Goal: Task Accomplishment & Management: Use online tool/utility

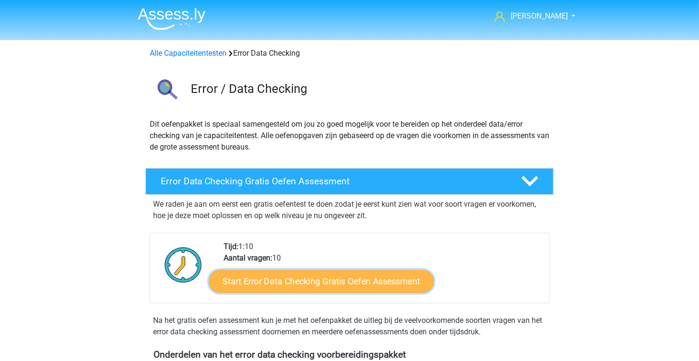
click at [305, 288] on link "Start Error Data Checking Gratis Oefen Assessment" at bounding box center [321, 281] width 225 height 23
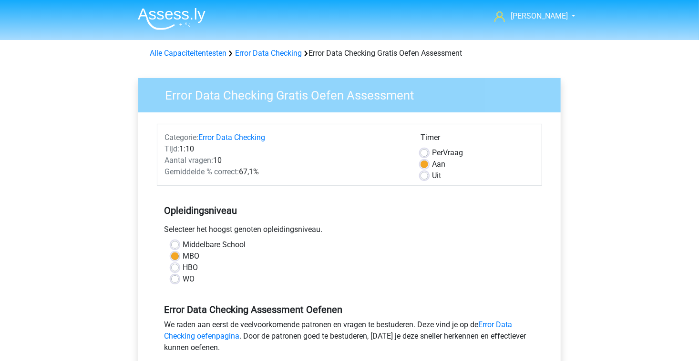
scroll to position [316, 0]
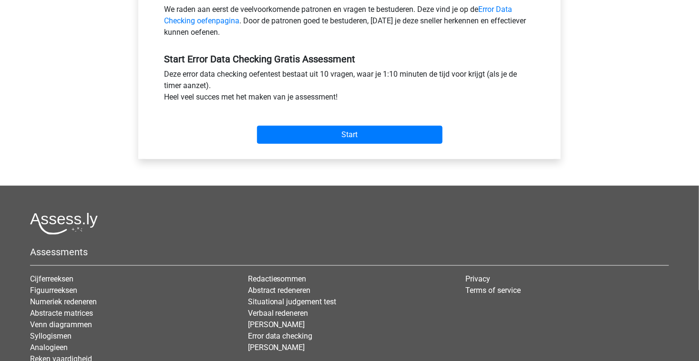
click at [412, 143] on div "Start" at bounding box center [349, 127] width 385 height 41
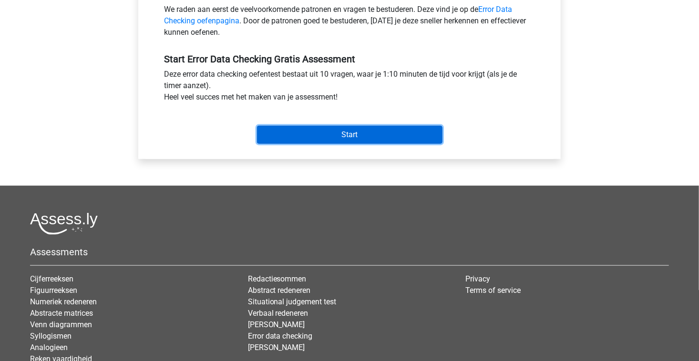
click at [406, 136] on input "Start" at bounding box center [349, 135] width 185 height 18
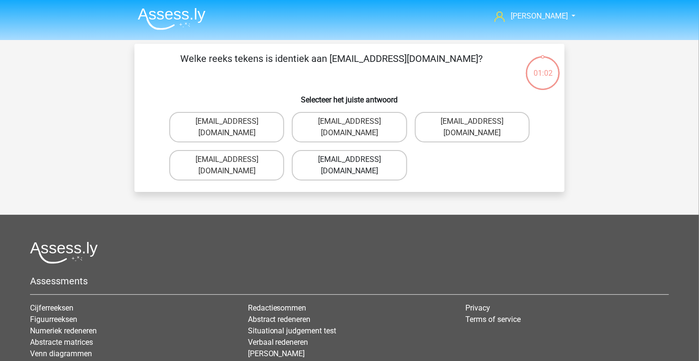
click at [327, 153] on label "Evie_Meade@jointmail.com.uk" at bounding box center [349, 165] width 115 height 31
click at [349, 160] on input "Evie_Meade@jointmail.com.uk" at bounding box center [352, 163] width 6 height 6
radio input "true"
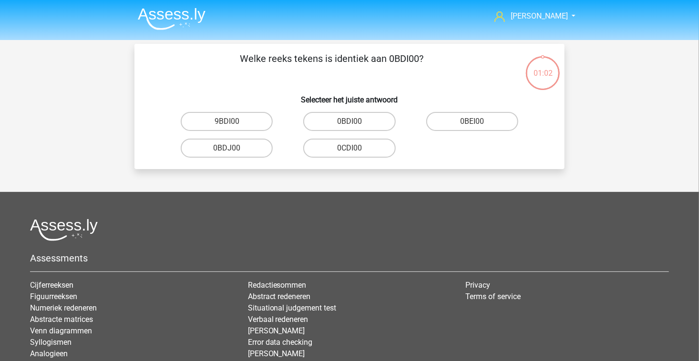
scroll to position [44, 0]
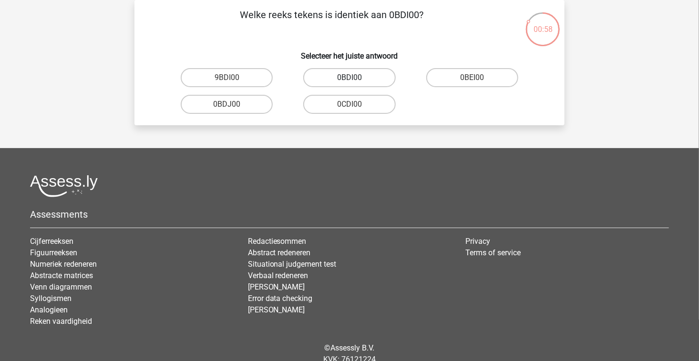
click at [323, 79] on label "0BDI00" at bounding box center [349, 77] width 92 height 19
click at [349, 79] on input "0BDI00" at bounding box center [352, 81] width 6 height 6
radio input "true"
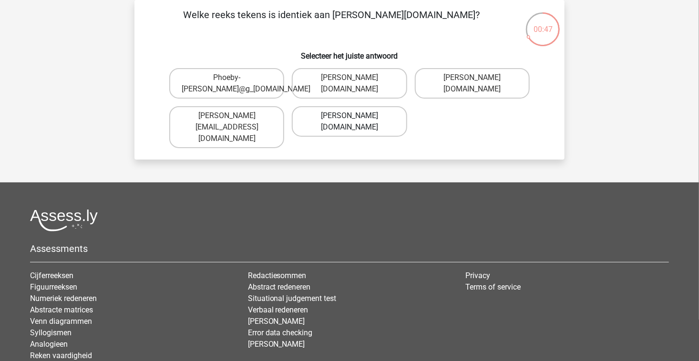
click at [315, 126] on label "Phoebe-Patterson@g_mail.gr" at bounding box center [349, 121] width 115 height 31
click at [349, 122] on input "Phoebe-Patterson@g_mail.gr" at bounding box center [352, 119] width 6 height 6
radio input "true"
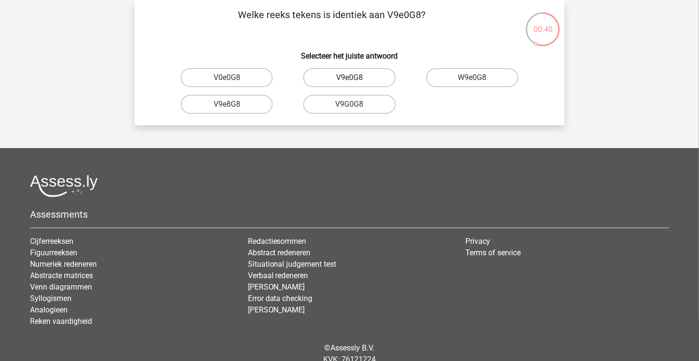
click at [360, 80] on label "V9e0G8" at bounding box center [349, 77] width 92 height 19
click at [356, 80] on input "V9e0G8" at bounding box center [352, 81] width 6 height 6
radio input "true"
click at [254, 107] on label "91051S" at bounding box center [227, 104] width 92 height 19
click at [233, 107] on input "91051S" at bounding box center [230, 107] width 6 height 6
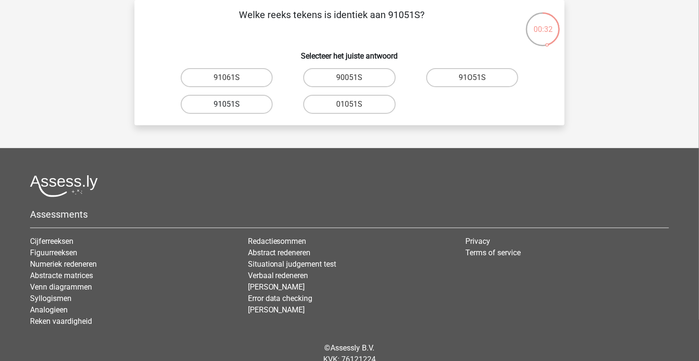
radio input "true"
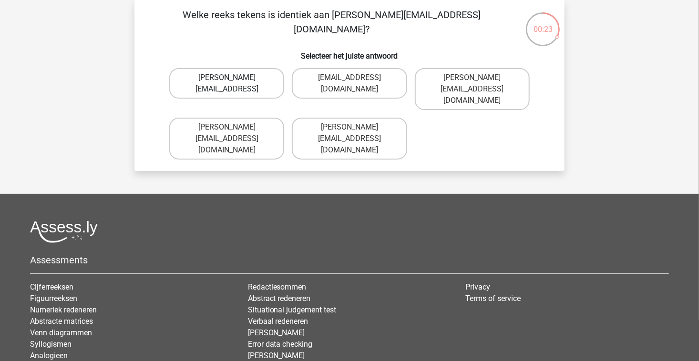
click at [272, 83] on label "Connor.Paterson@mailme.coo" at bounding box center [226, 83] width 115 height 31
click at [233, 83] on input "Connor.Paterson@mailme.coo" at bounding box center [230, 81] width 6 height 6
radio input "true"
click at [345, 93] on label "Ava-Caroll@mailme.uk.com" at bounding box center [349, 83] width 115 height 31
click at [349, 84] on input "Ava-Caroll@mailme.uk.com" at bounding box center [352, 81] width 6 height 6
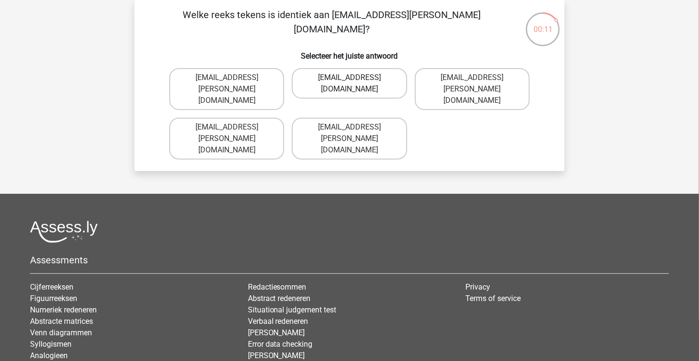
radio input "true"
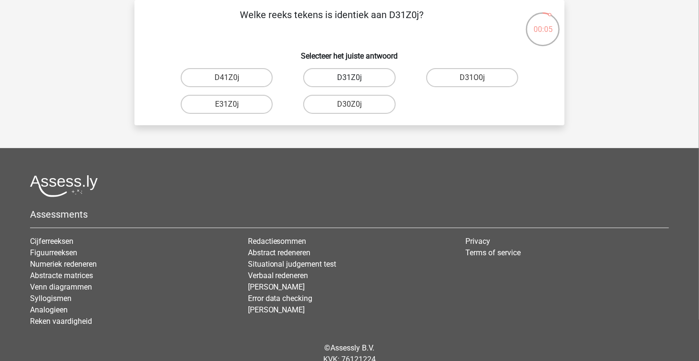
click at [371, 77] on label "D31Z0j" at bounding box center [349, 77] width 92 height 19
click at [356, 78] on input "D31Z0j" at bounding box center [352, 81] width 6 height 6
radio input "true"
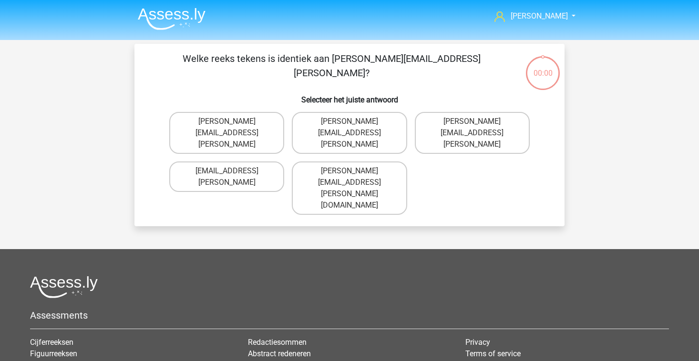
scroll to position [44, 0]
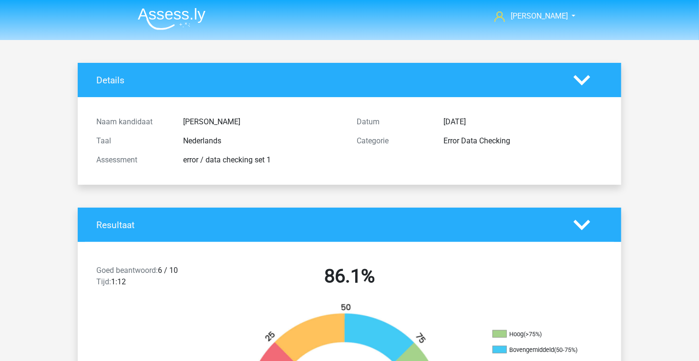
scroll to position [316, 0]
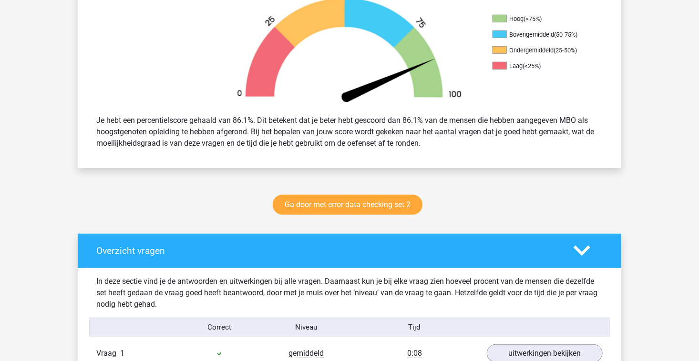
click at [397, 216] on div "Ga door met error data checking set 2" at bounding box center [349, 206] width 453 height 31
click at [392, 211] on link "Ga door met error data checking set 2" at bounding box center [348, 205] width 150 height 20
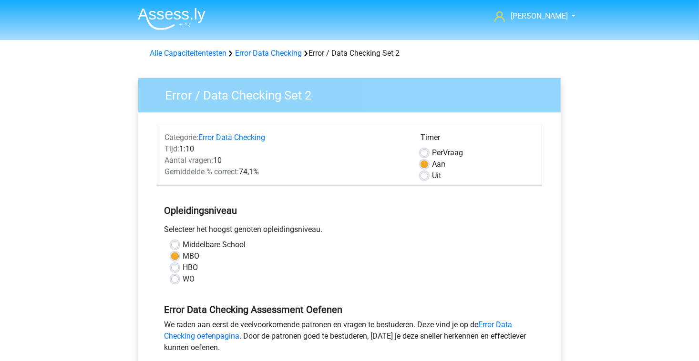
scroll to position [316, 0]
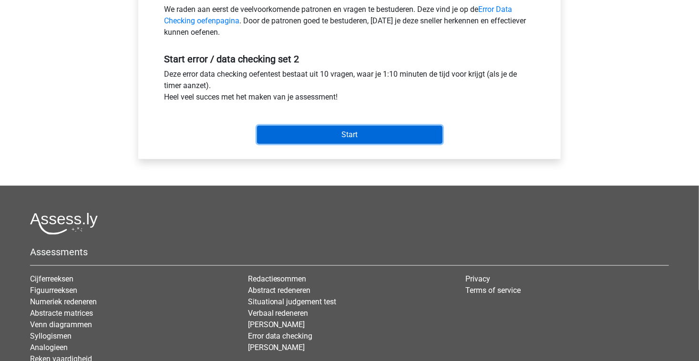
click at [408, 140] on input "Start" at bounding box center [349, 135] width 185 height 18
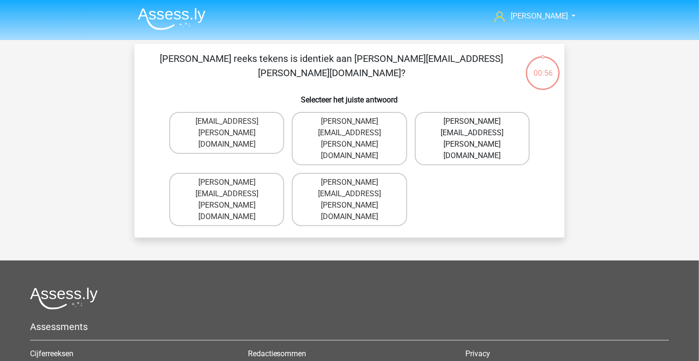
click at [419, 126] on label "Connor.Patterson@gmail.co.uk" at bounding box center [472, 138] width 115 height 53
click at [472, 126] on input "Connor.Patterson@gmail.co.uk" at bounding box center [475, 125] width 6 height 6
radio input "true"
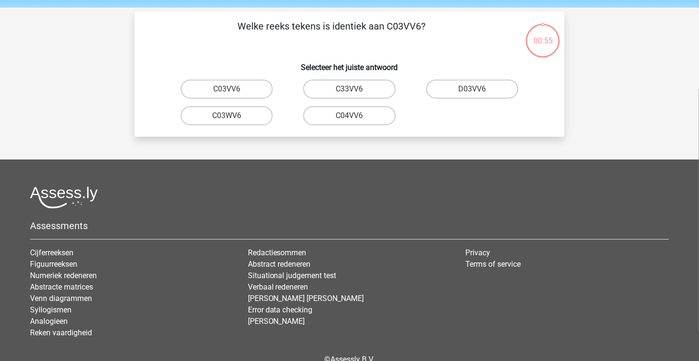
scroll to position [44, 0]
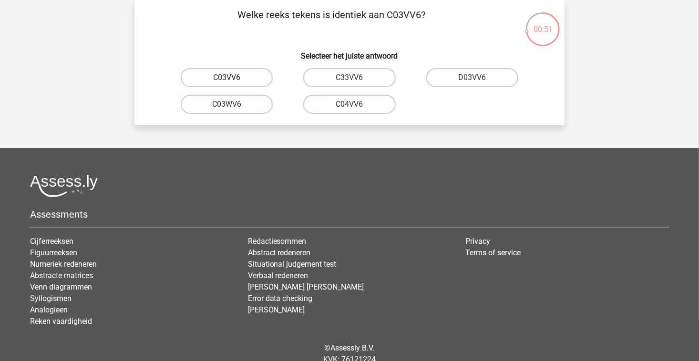
click at [254, 81] on label "C03VV6" at bounding box center [227, 77] width 92 height 19
click at [233, 81] on input "C03VV6" at bounding box center [230, 81] width 6 height 6
radio input "true"
click at [254, 81] on label "jB03CO" at bounding box center [227, 77] width 92 height 19
click at [233, 81] on input "jB03CO" at bounding box center [230, 81] width 6 height 6
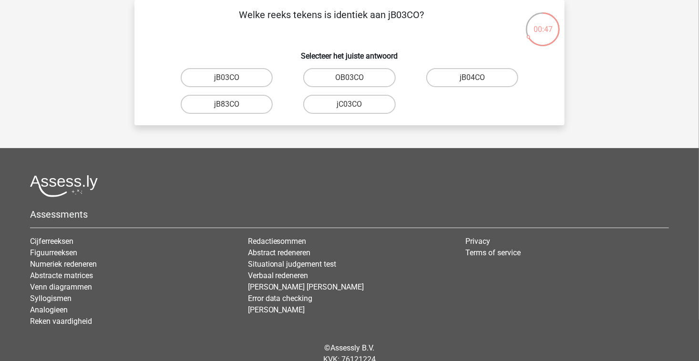
radio input "true"
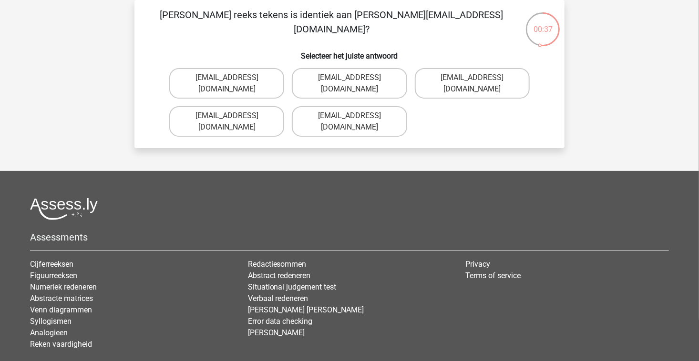
click at [254, 81] on label "Jack_Conley@hotmail.uk.com" at bounding box center [226, 83] width 115 height 31
click at [233, 81] on input "Jack_Conley@hotmail.uk.com" at bounding box center [230, 81] width 6 height 6
radio input "true"
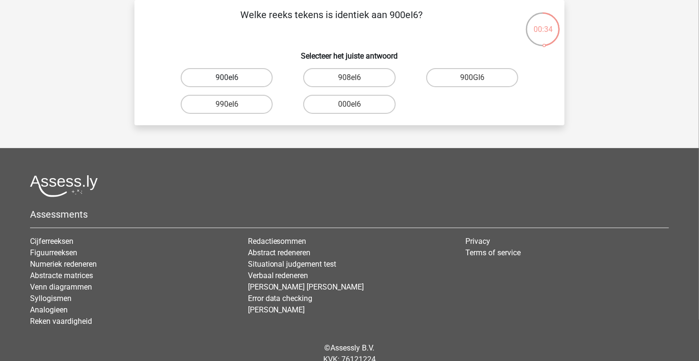
click at [254, 81] on label "900eI6" at bounding box center [227, 77] width 92 height 19
click at [233, 81] on input "900eI6" at bounding box center [230, 81] width 6 height 6
radio input "true"
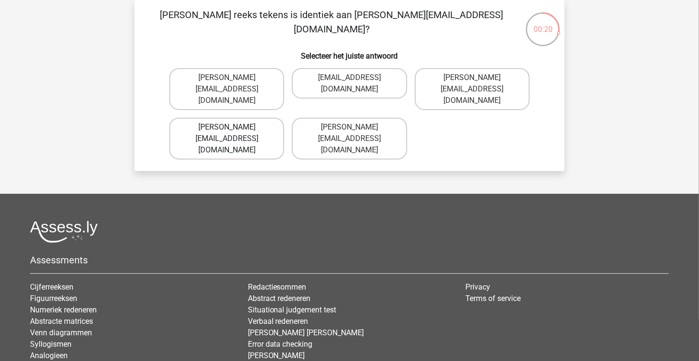
click at [214, 118] on label "Michael_Meade@joymail.gr" at bounding box center [226, 139] width 115 height 42
click at [227, 127] on input "Michael_Meade@joymail.gr" at bounding box center [230, 130] width 6 height 6
radio input "true"
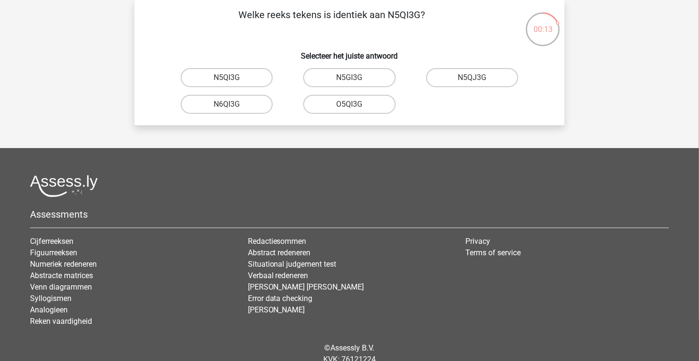
click at [231, 82] on input "N5QI3G" at bounding box center [230, 81] width 6 height 6
radio input "true"
click at [349, 108] on label "GP66CC" at bounding box center [349, 104] width 92 height 19
click at [349, 108] on input "GP66CC" at bounding box center [352, 107] width 6 height 6
radio input "true"
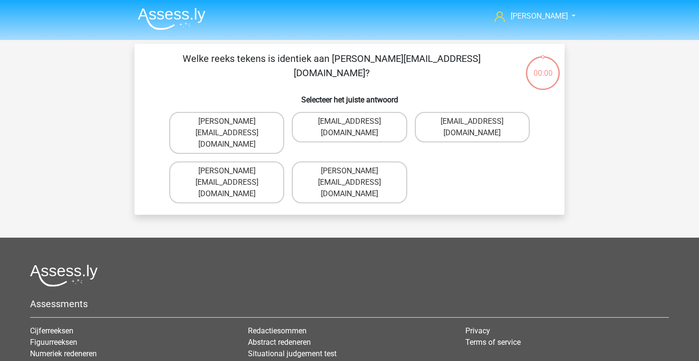
scroll to position [44, 0]
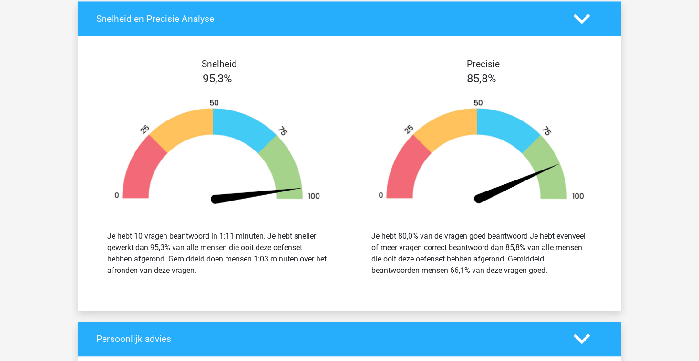
scroll to position [1263, 0]
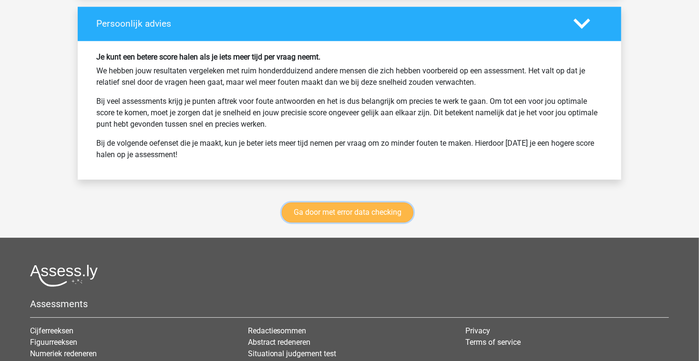
click at [374, 214] on link "Ga door met error data checking" at bounding box center [348, 213] width 132 height 20
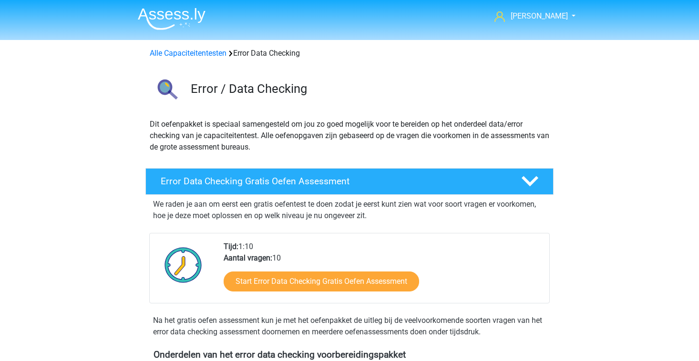
scroll to position [402, 0]
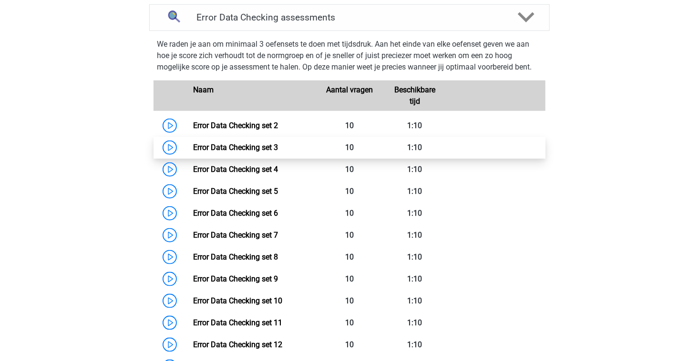
click at [278, 151] on link "Error Data Checking set 3" at bounding box center [235, 147] width 85 height 9
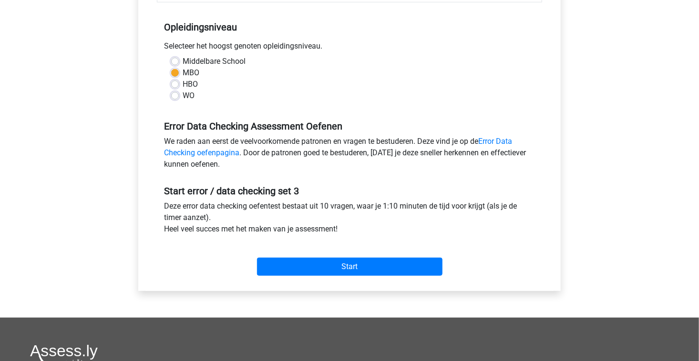
scroll to position [186, 0]
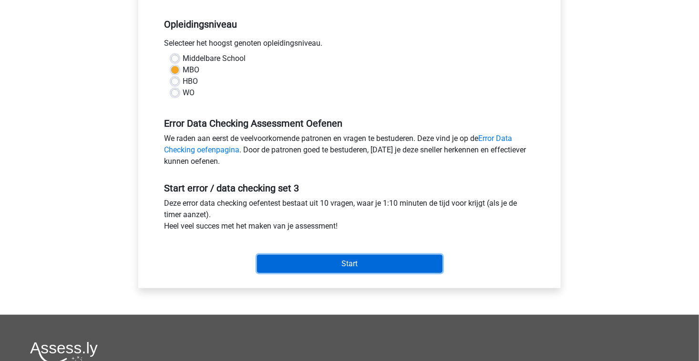
click at [410, 267] on input "Start" at bounding box center [349, 264] width 185 height 18
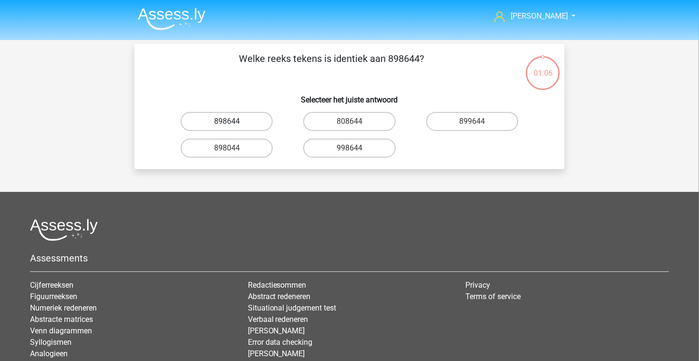
click at [237, 121] on label "898644" at bounding box center [227, 121] width 92 height 19
click at [233, 122] on input "898644" at bounding box center [230, 125] width 6 height 6
radio input "true"
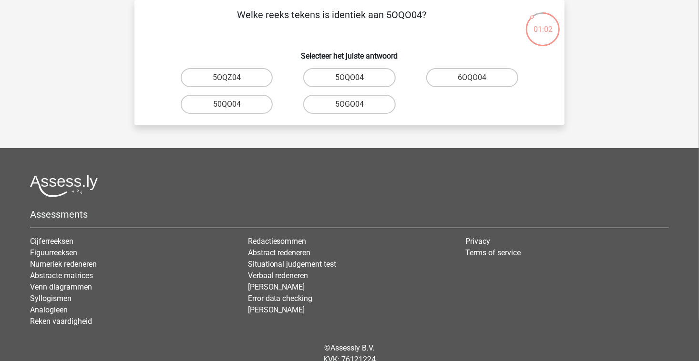
click at [232, 108] on input "50QO04" at bounding box center [230, 107] width 6 height 6
radio input "true"
click at [232, 108] on input "NV9Z80" at bounding box center [230, 107] width 6 height 6
radio input "true"
click at [351, 75] on label "0UA594" at bounding box center [349, 77] width 92 height 19
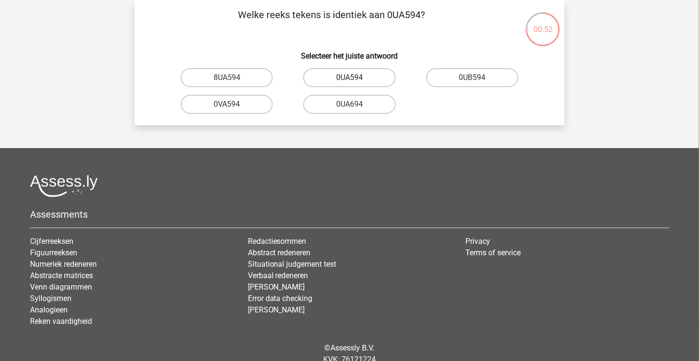
click at [351, 78] on input "0UA594" at bounding box center [352, 81] width 6 height 6
radio input "true"
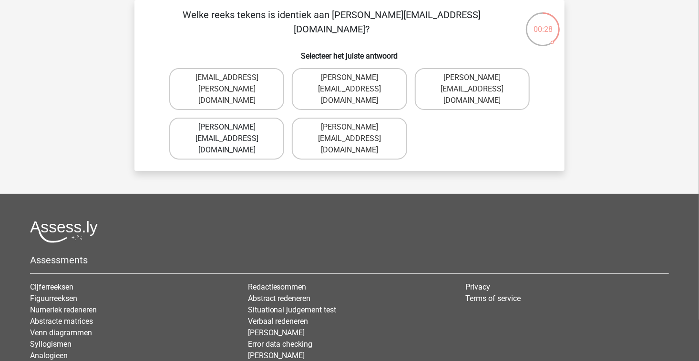
click at [254, 118] on label "Noah+Patterson@joymail.gr" at bounding box center [226, 139] width 115 height 42
click at [233, 127] on input "Noah+Patterson@joymail.gr" at bounding box center [230, 130] width 6 height 6
radio input "true"
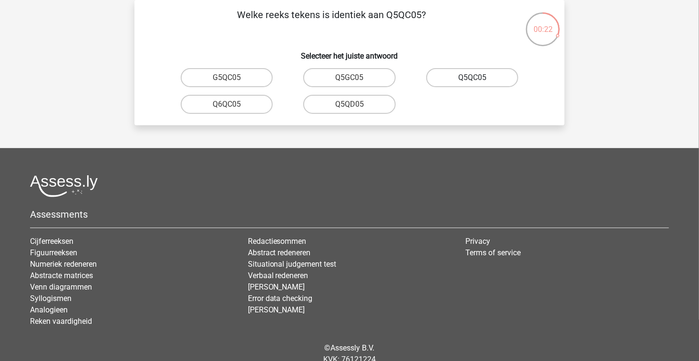
click at [451, 76] on label "Q5QC05" at bounding box center [472, 77] width 92 height 19
click at [472, 78] on input "Q5QC05" at bounding box center [475, 81] width 6 height 6
radio input "true"
click at [451, 76] on label "08WZS5" at bounding box center [472, 77] width 92 height 19
click at [472, 78] on input "08WZS5" at bounding box center [475, 81] width 6 height 6
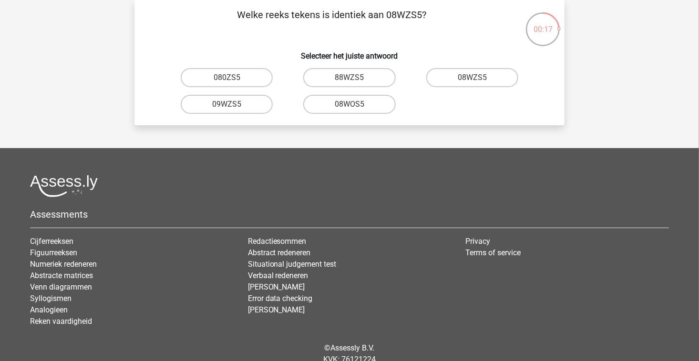
radio input "true"
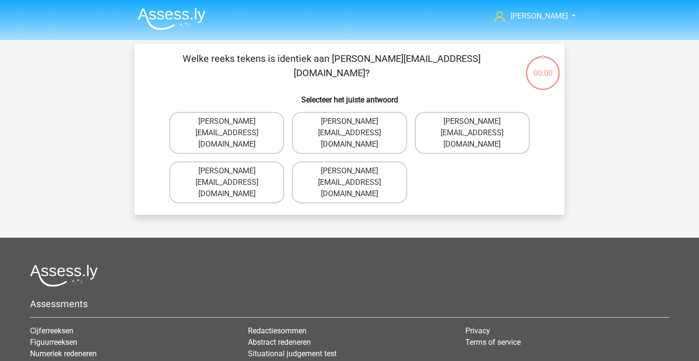
scroll to position [44, 0]
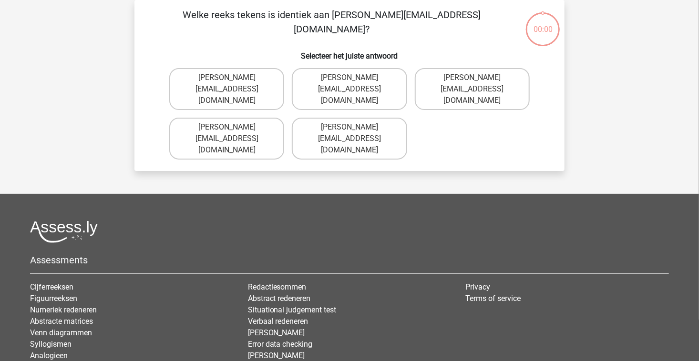
click at [315, 91] on label "[PERSON_NAME][EMAIL_ADDRESS][DOMAIN_NAME]" at bounding box center [349, 89] width 115 height 42
click at [349, 84] on input "[PERSON_NAME][EMAIL_ADDRESS][DOMAIN_NAME]" at bounding box center [352, 81] width 6 height 6
radio input "true"
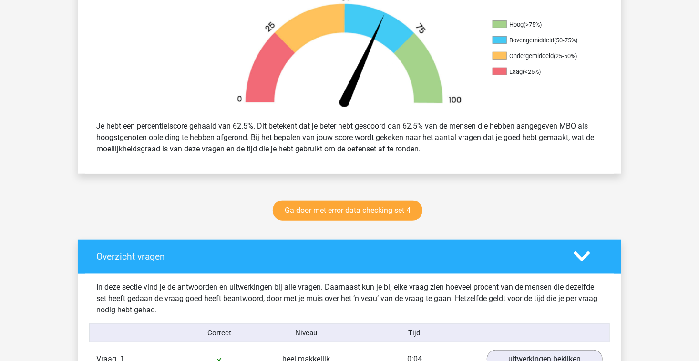
scroll to position [314, 0]
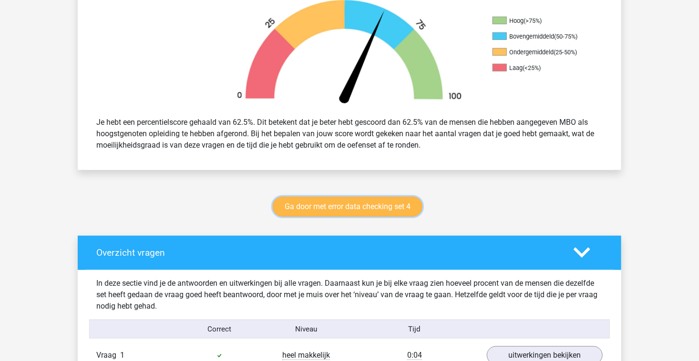
click at [414, 203] on link "Ga door met error data checking set 4" at bounding box center [348, 207] width 150 height 20
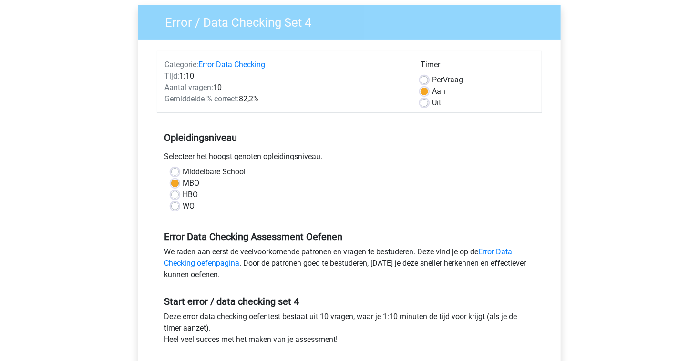
scroll to position [93, 0]
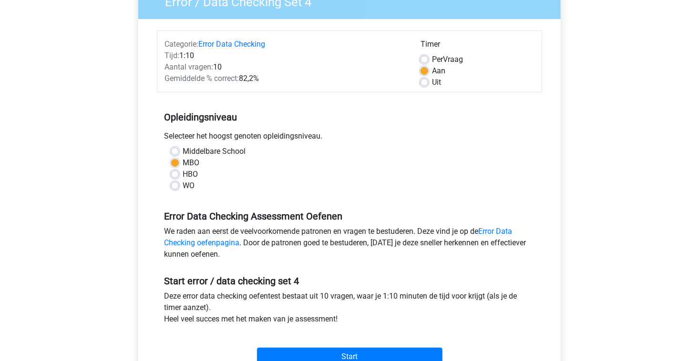
click at [696, 197] on div "[PERSON_NAME] [EMAIL_ADDRESS][DOMAIN_NAME] Nederlands English" at bounding box center [349, 283] width 699 height 753
drag, startPoint x: 696, startPoint y: 197, endPoint x: 696, endPoint y: 209, distance: 11.9
click at [696, 209] on div "[PERSON_NAME] [EMAIL_ADDRESS][DOMAIN_NAME] Nederlands English" at bounding box center [349, 283] width 699 height 753
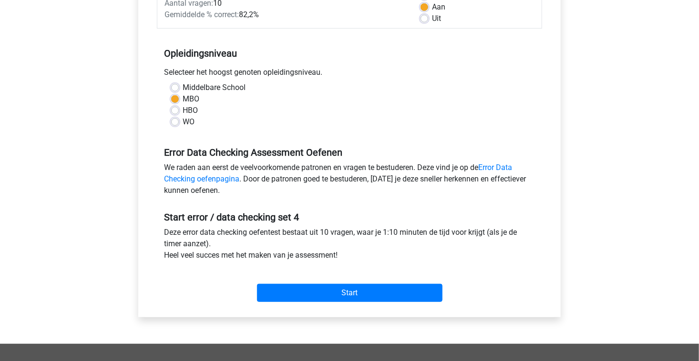
scroll to position [165, 0]
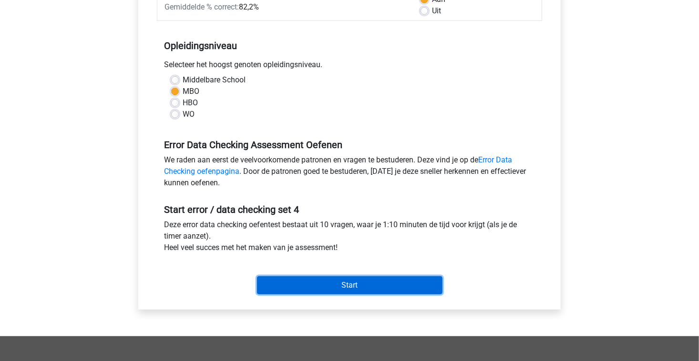
click at [388, 281] on input "Start" at bounding box center [349, 285] width 185 height 18
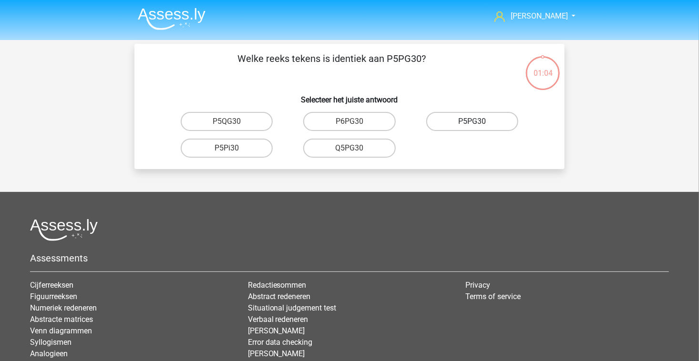
click at [458, 129] on label "P5PG30" at bounding box center [472, 121] width 92 height 19
click at [472, 128] on input "P5PG30" at bounding box center [475, 125] width 6 height 6
radio input "true"
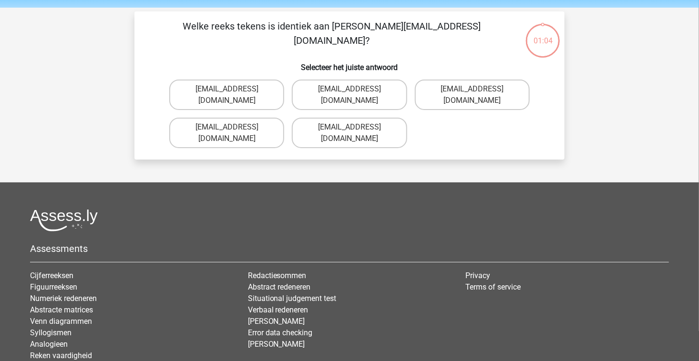
scroll to position [44, 0]
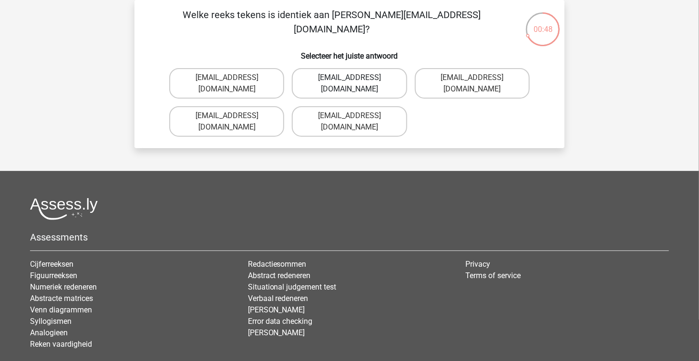
click at [308, 81] on label "[EMAIL_ADDRESS][DOMAIN_NAME]" at bounding box center [349, 83] width 115 height 31
click at [349, 81] on input "[EMAIL_ADDRESS][DOMAIN_NAME]" at bounding box center [352, 81] width 6 height 6
radio input "true"
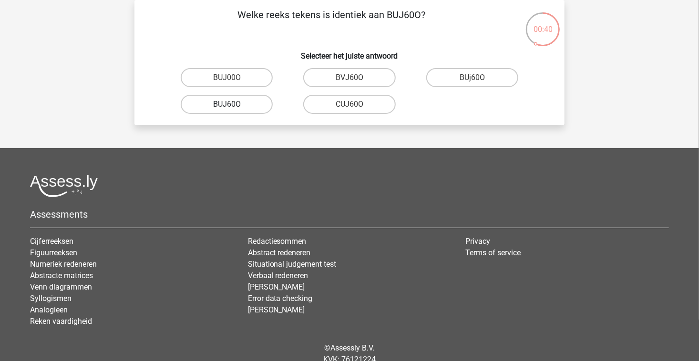
click at [220, 108] on label "BUJ60O" at bounding box center [227, 104] width 92 height 19
click at [227, 108] on input "BUJ60O" at bounding box center [230, 107] width 6 height 6
radio input "true"
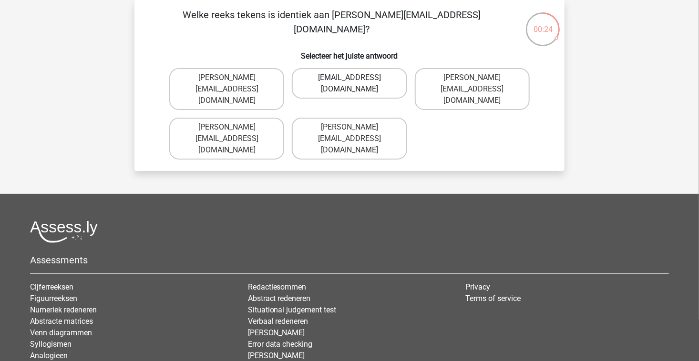
click at [305, 81] on label "Sophai.Vanderbilt@joymail.uk.com" at bounding box center [349, 83] width 115 height 31
click at [349, 81] on input "Sophai.Vanderbilt@joymail.uk.com" at bounding box center [352, 81] width 6 height 6
radio input "true"
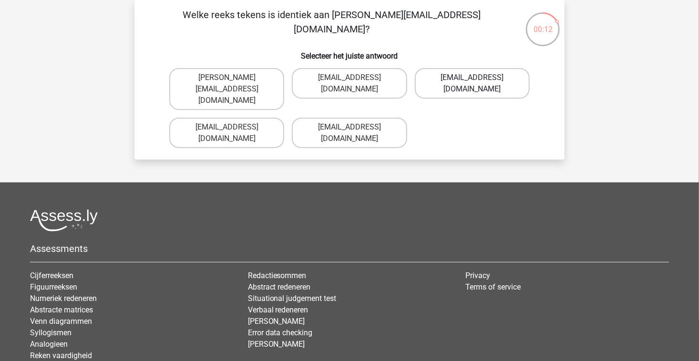
click at [439, 81] on label "Oscar+Adams@hotmail.br" at bounding box center [472, 83] width 115 height 31
click at [472, 81] on input "Oscar+Adams@hotmail.br" at bounding box center [475, 81] width 6 height 6
radio input "true"
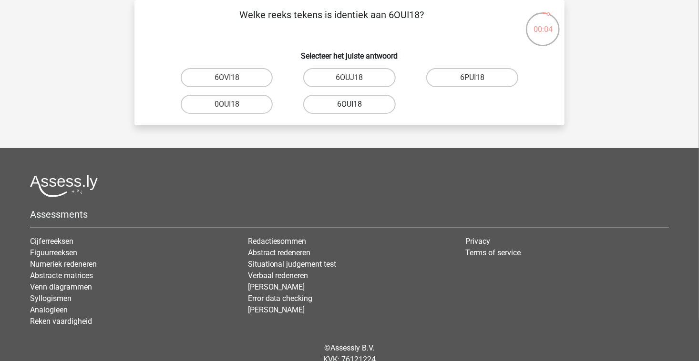
click at [349, 103] on label "6OUI18" at bounding box center [349, 104] width 92 height 19
click at [349, 104] on input "6OUI18" at bounding box center [352, 107] width 6 height 6
radio input "true"
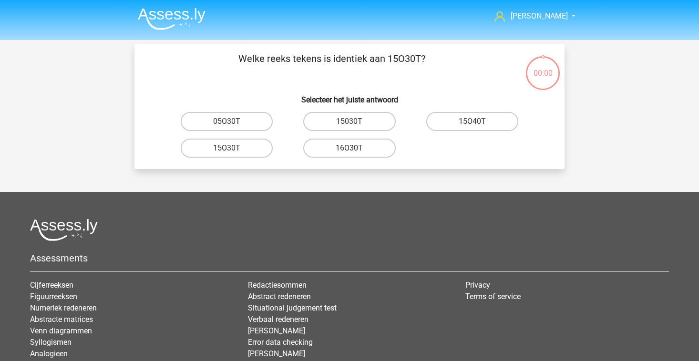
scroll to position [44, 0]
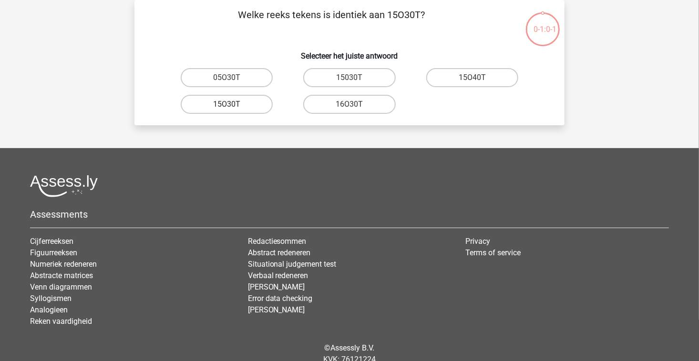
click at [250, 109] on label "15O30T" at bounding box center [227, 104] width 92 height 19
click at [233, 109] on input "15O30T" at bounding box center [230, 107] width 6 height 6
radio input "true"
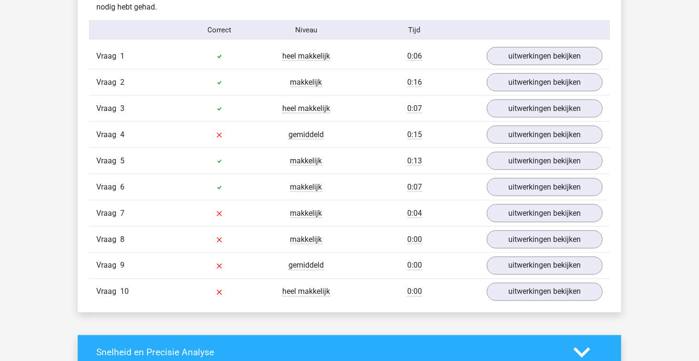
scroll to position [621, 0]
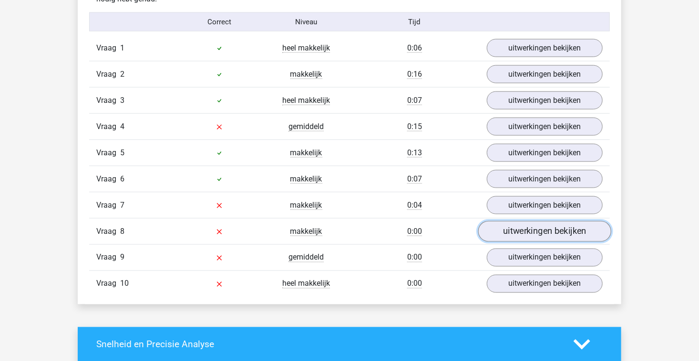
click at [545, 231] on link "uitwerkingen bekijken" at bounding box center [544, 232] width 133 height 21
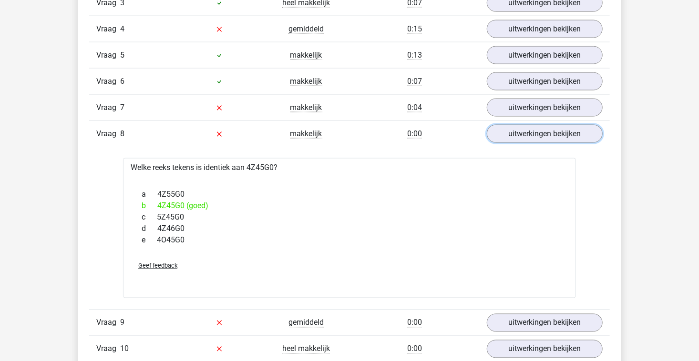
scroll to position [721, 0]
